Goal: Task Accomplishment & Management: Use online tool/utility

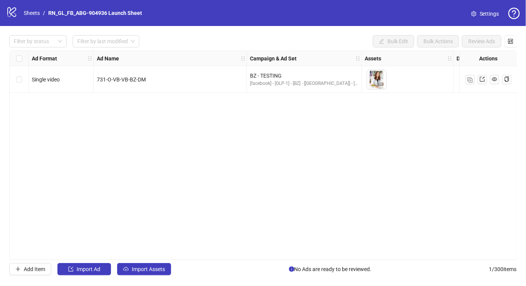
click at [9, 9] on icon "logo/logo-mobile" at bounding box center [11, 11] width 11 height 11
click at [32, 10] on link "Sheets" at bounding box center [31, 13] width 19 height 8
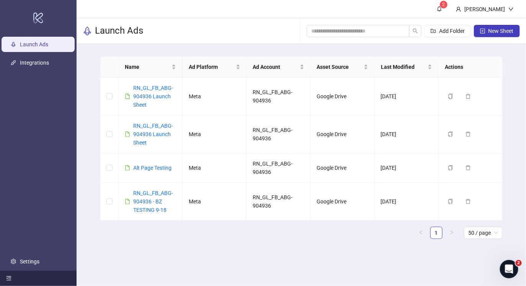
click at [8, 277] on icon "menu-fold" at bounding box center [9, 279] width 5 height 4
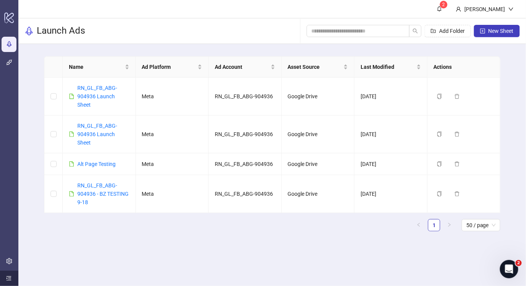
click at [8, 277] on icon "menu-unfold" at bounding box center [9, 279] width 5 height 4
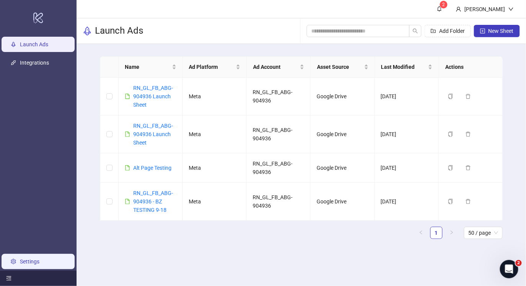
click at [24, 261] on link "Settings" at bounding box center [30, 262] width 20 height 6
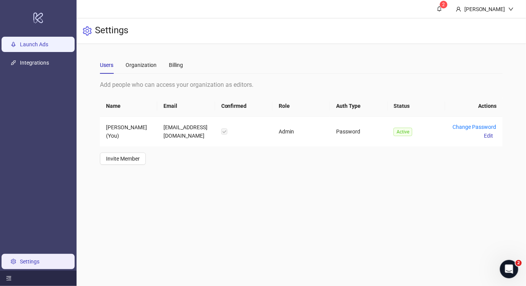
click at [47, 43] on link "Launch Ads" at bounding box center [34, 44] width 28 height 6
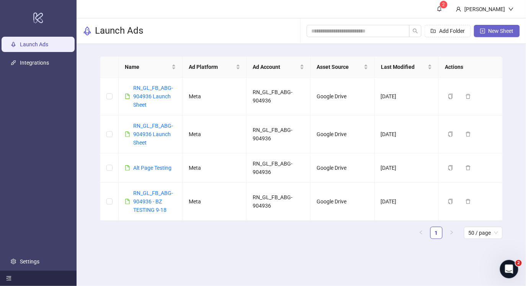
click at [494, 34] on button "New Sheet" at bounding box center [497, 31] width 46 height 12
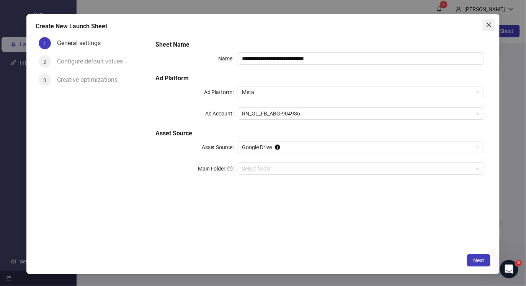
click at [489, 26] on icon "close" at bounding box center [488, 25] width 5 height 5
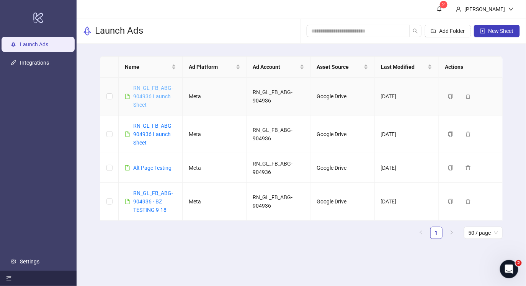
click at [150, 96] on link "RN_GL_FB_ABG-904936 Launch Sheet" at bounding box center [153, 96] width 40 height 23
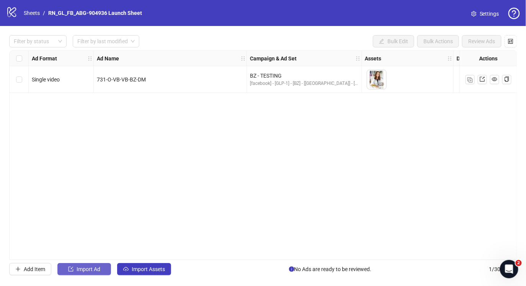
click at [98, 267] on span "Import Ad" at bounding box center [89, 269] width 24 height 6
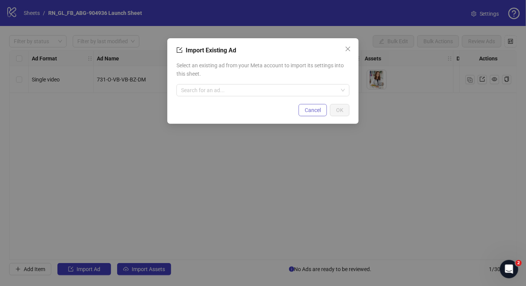
click at [313, 112] on span "Cancel" at bounding box center [313, 110] width 16 height 6
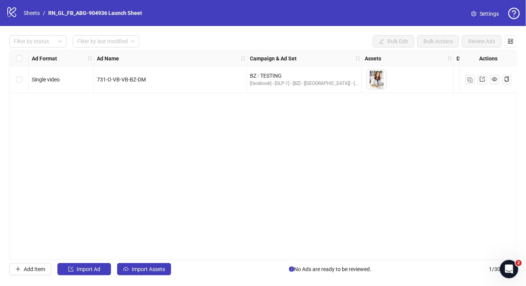
click at [514, 18] on icon "question-circle" at bounding box center [513, 13] width 11 height 11
